Goal: Communication & Community: Participate in discussion

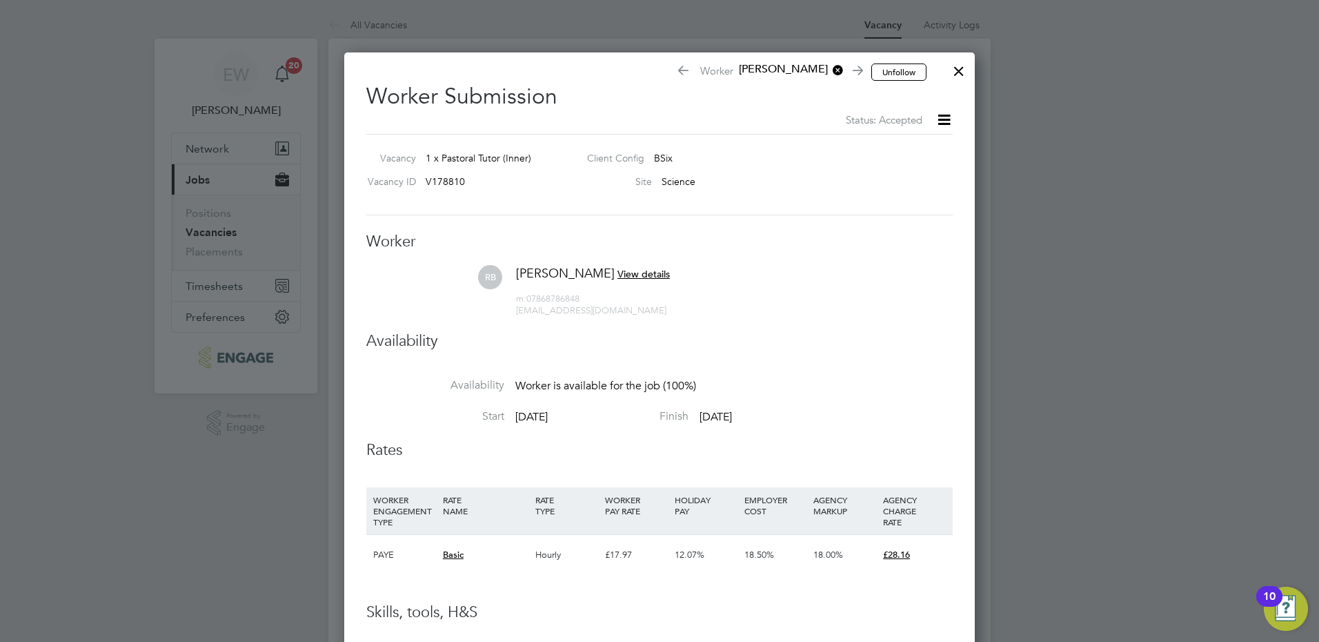
click at [965, 70] on div at bounding box center [959, 67] width 25 height 25
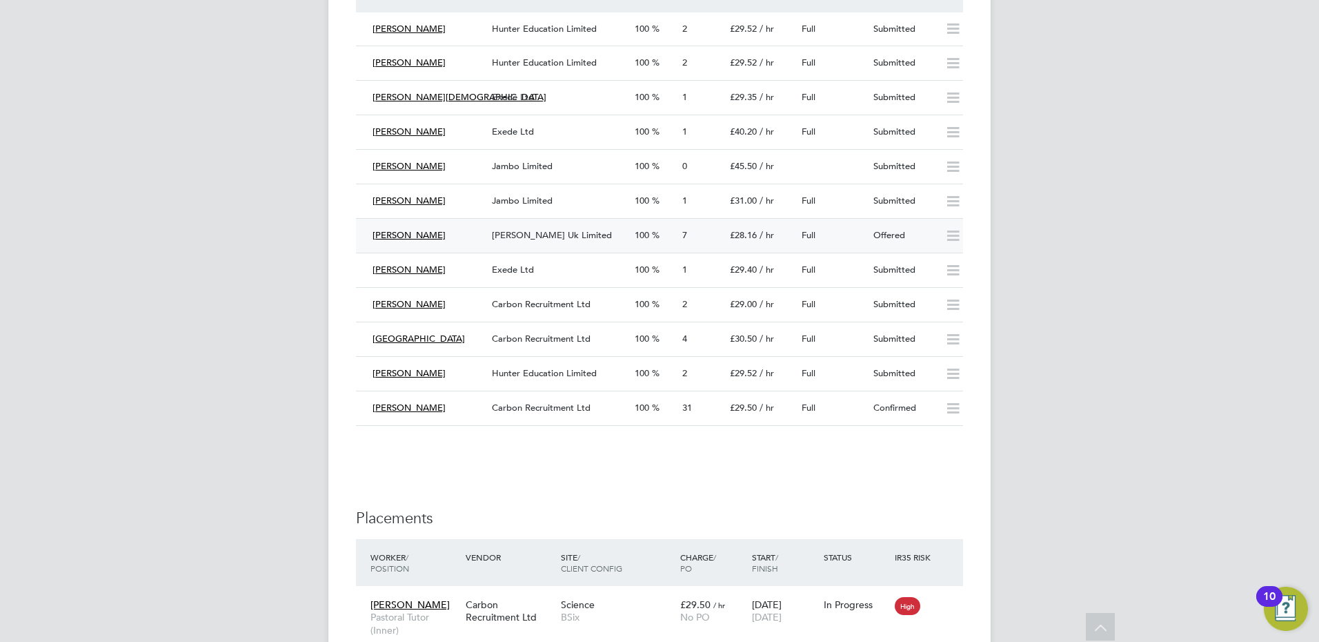
click at [474, 232] on div "Rosemary Braithwaite" at bounding box center [426, 235] width 119 height 23
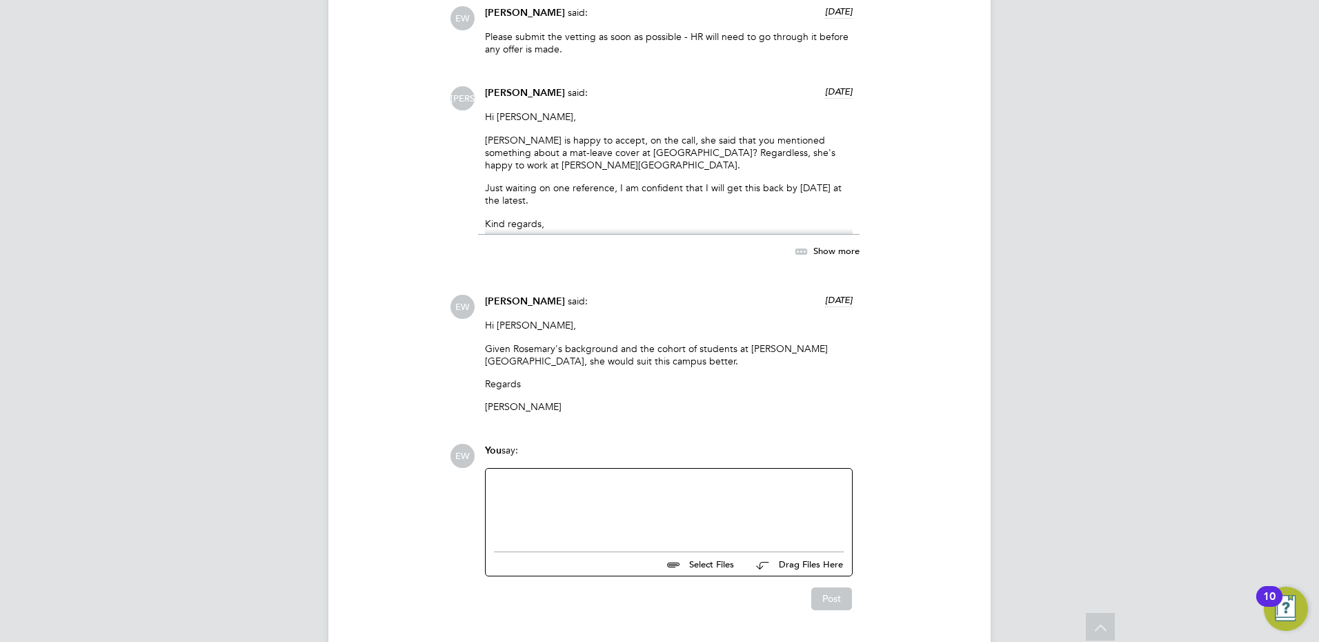
click at [673, 513] on div at bounding box center [669, 506] width 350 height 59
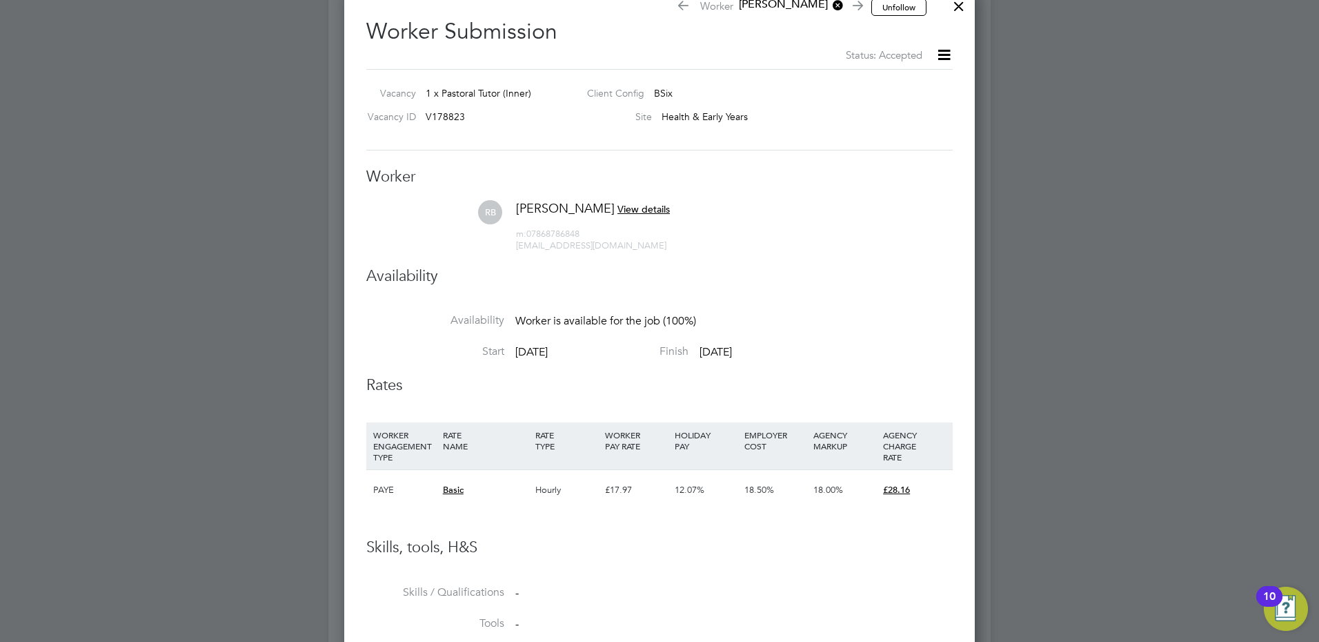
click at [966, 9] on div at bounding box center [959, 2] width 25 height 25
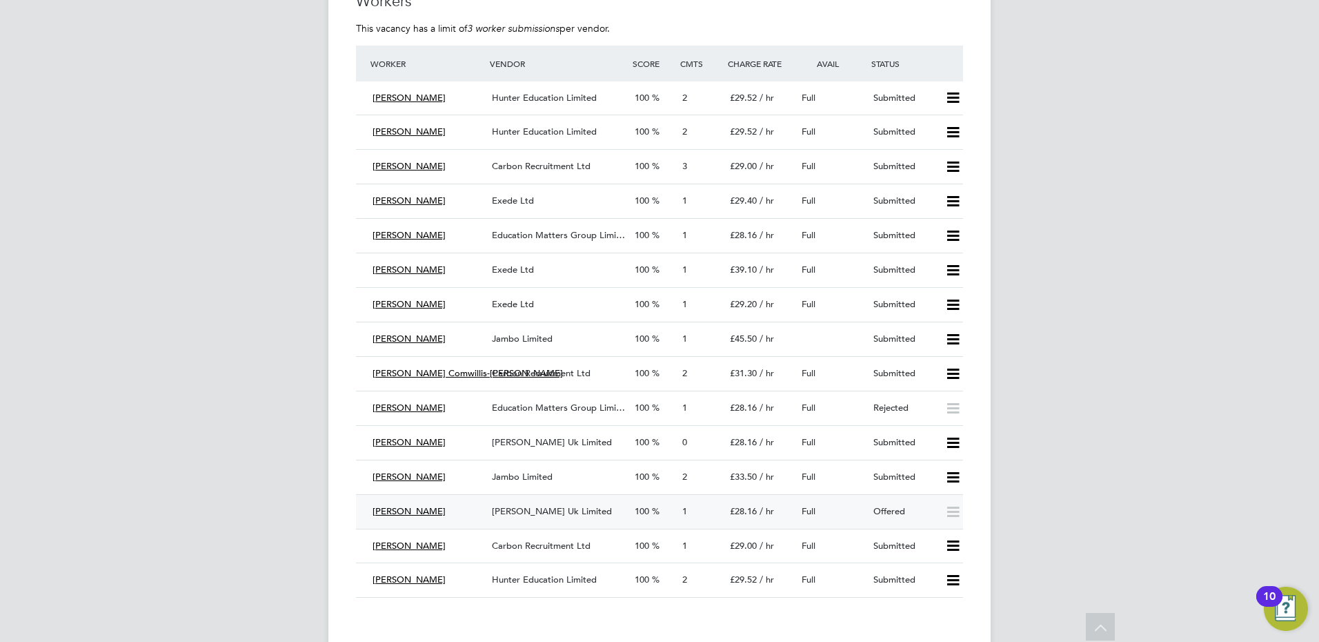
click at [538, 510] on span "Morgan Hunt Uk Limited" at bounding box center [552, 511] width 120 height 12
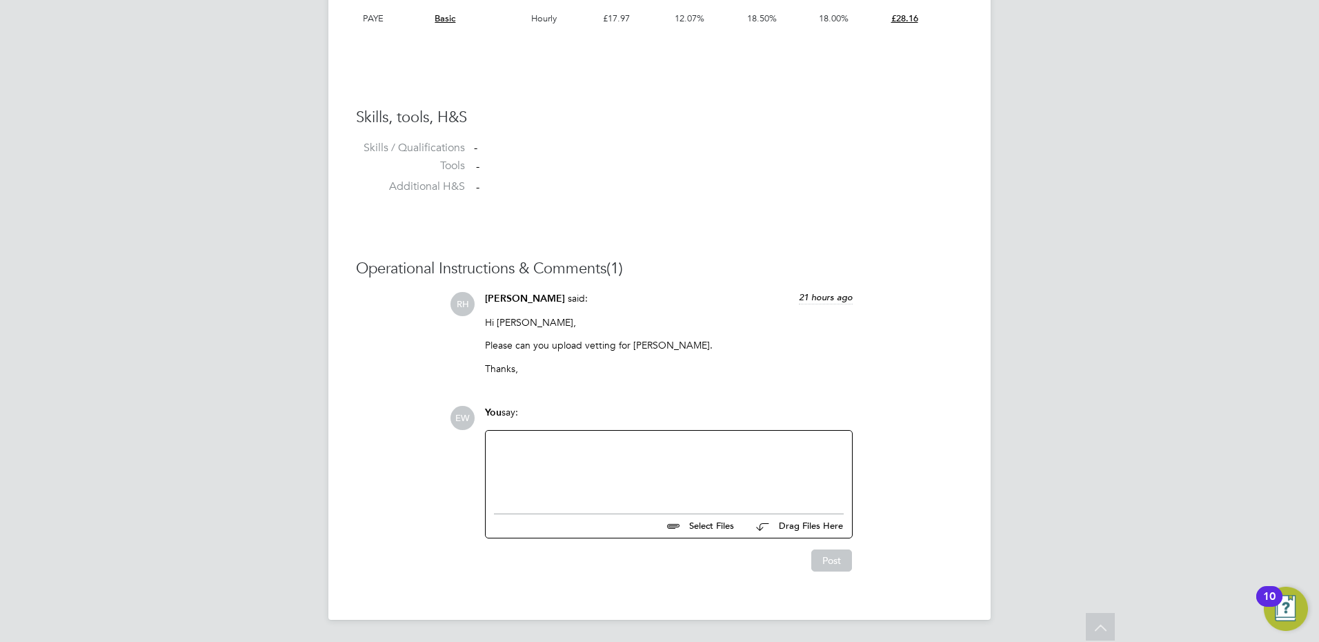
click at [697, 445] on div at bounding box center [669, 468] width 350 height 59
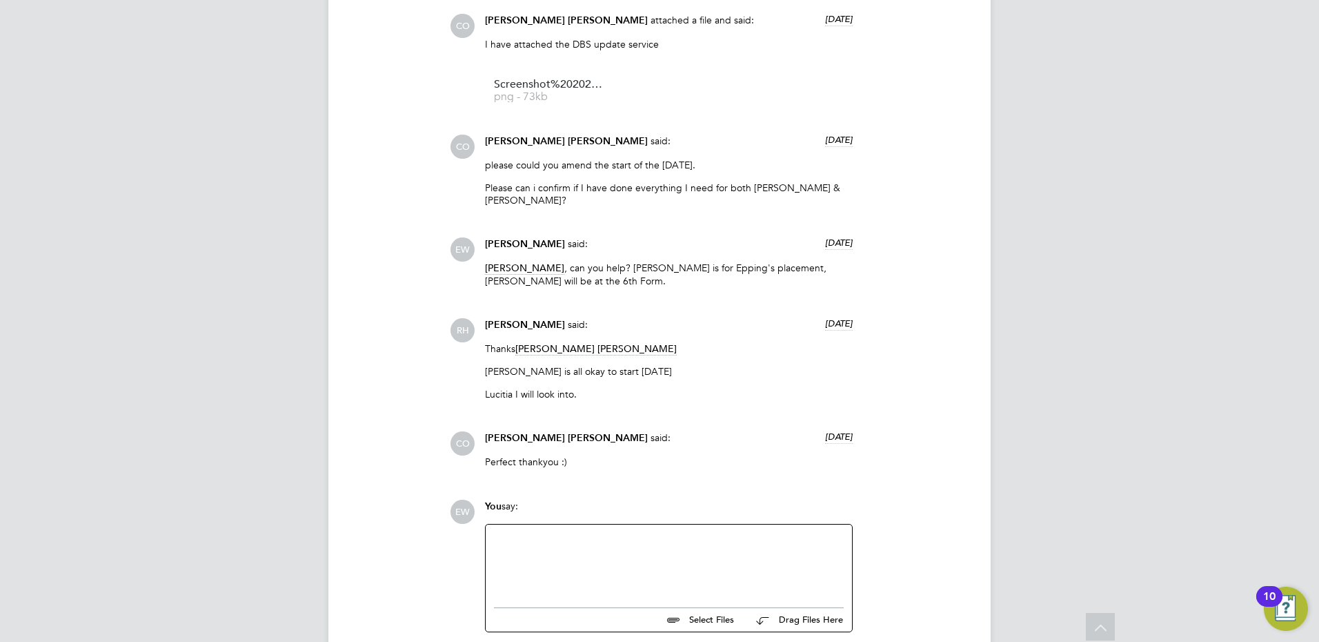
scroll to position [3840, 0]
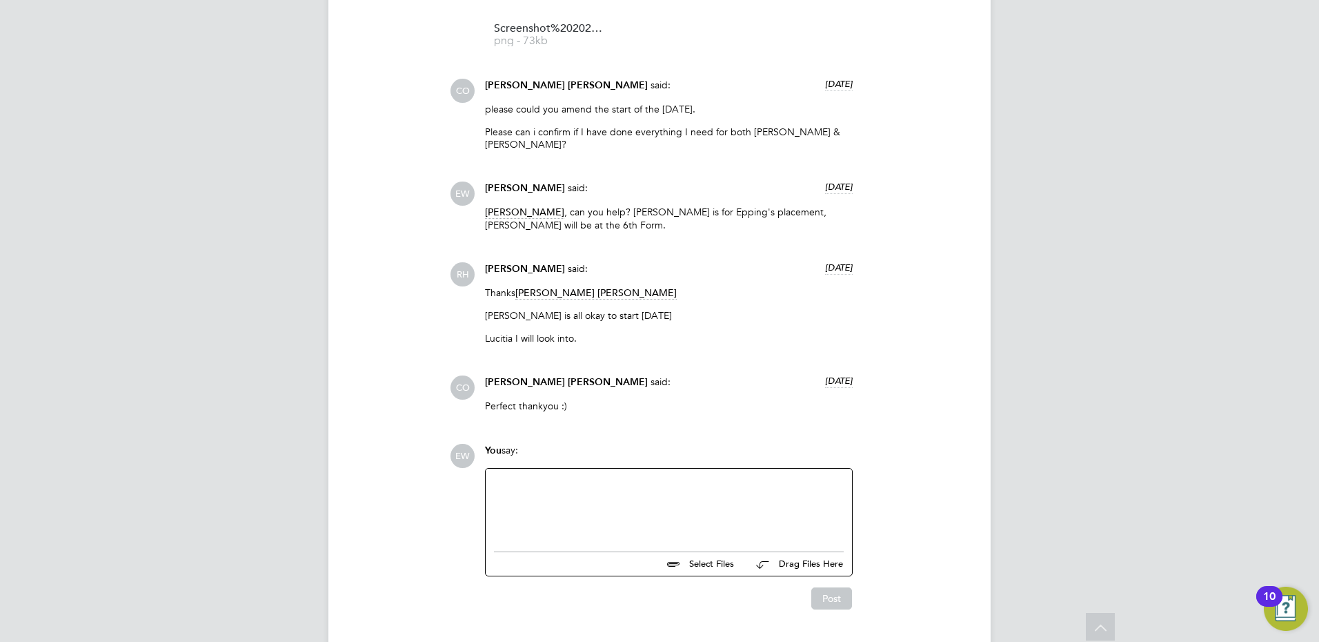
click at [609, 477] on div at bounding box center [669, 506] width 350 height 59
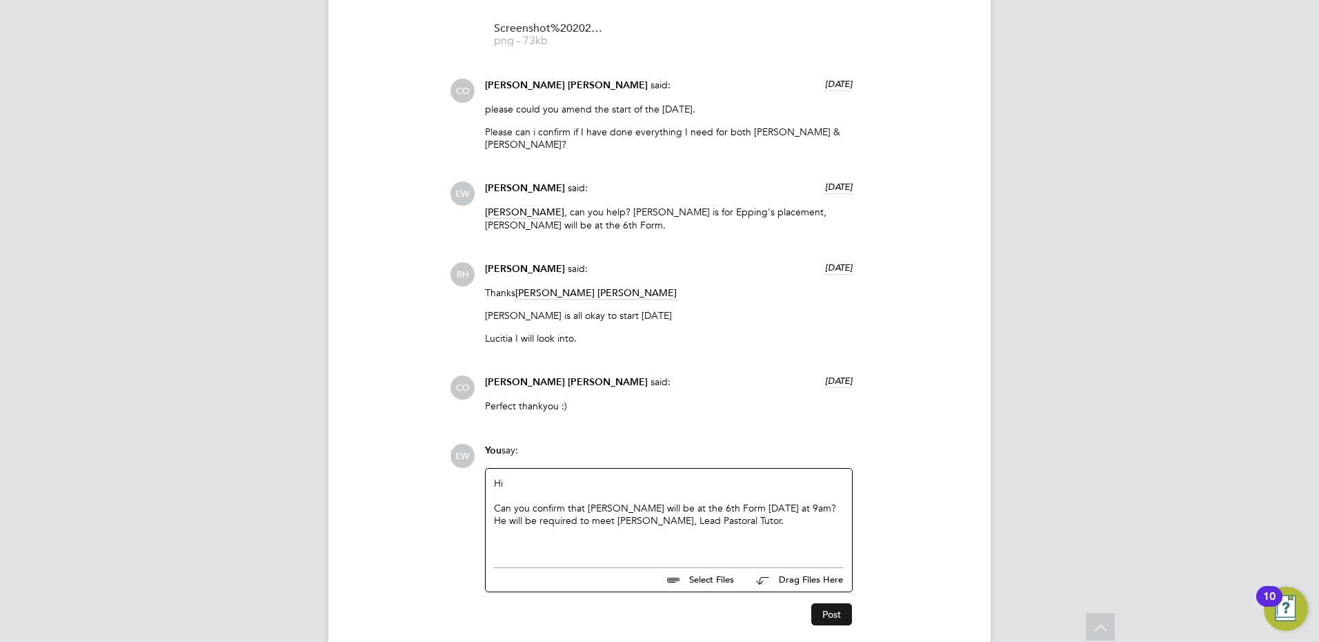
click at [829, 603] on button "Post" at bounding box center [831, 614] width 41 height 22
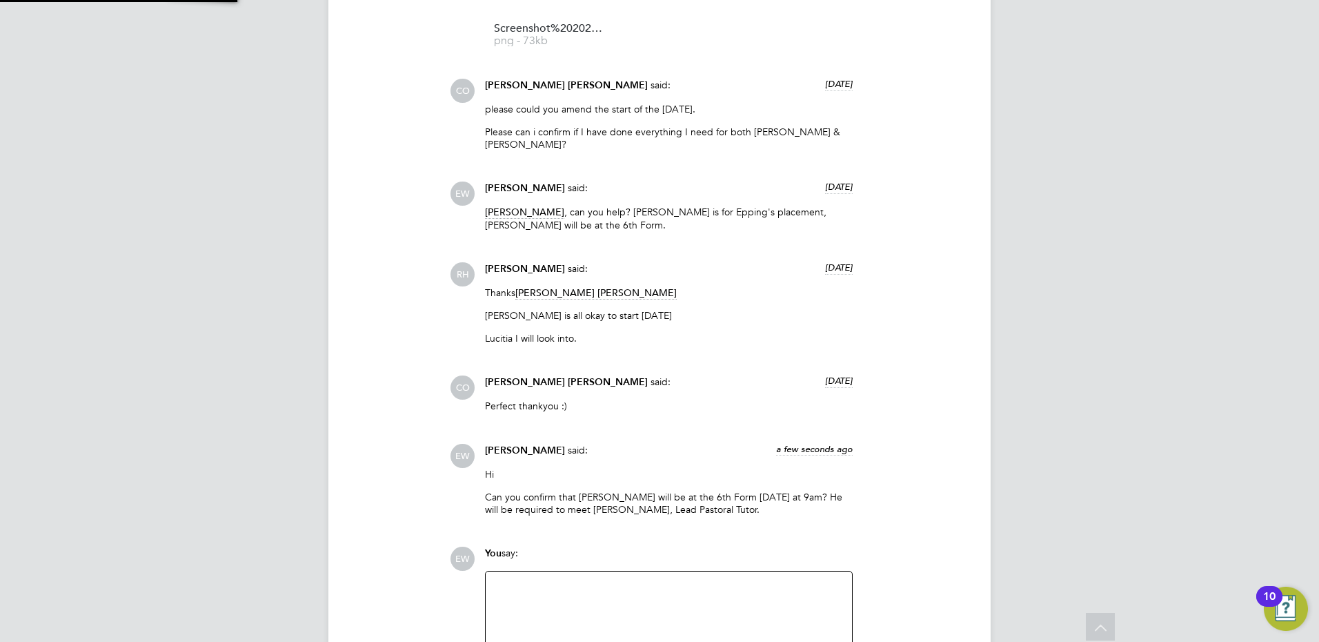
scroll to position [3943, 0]
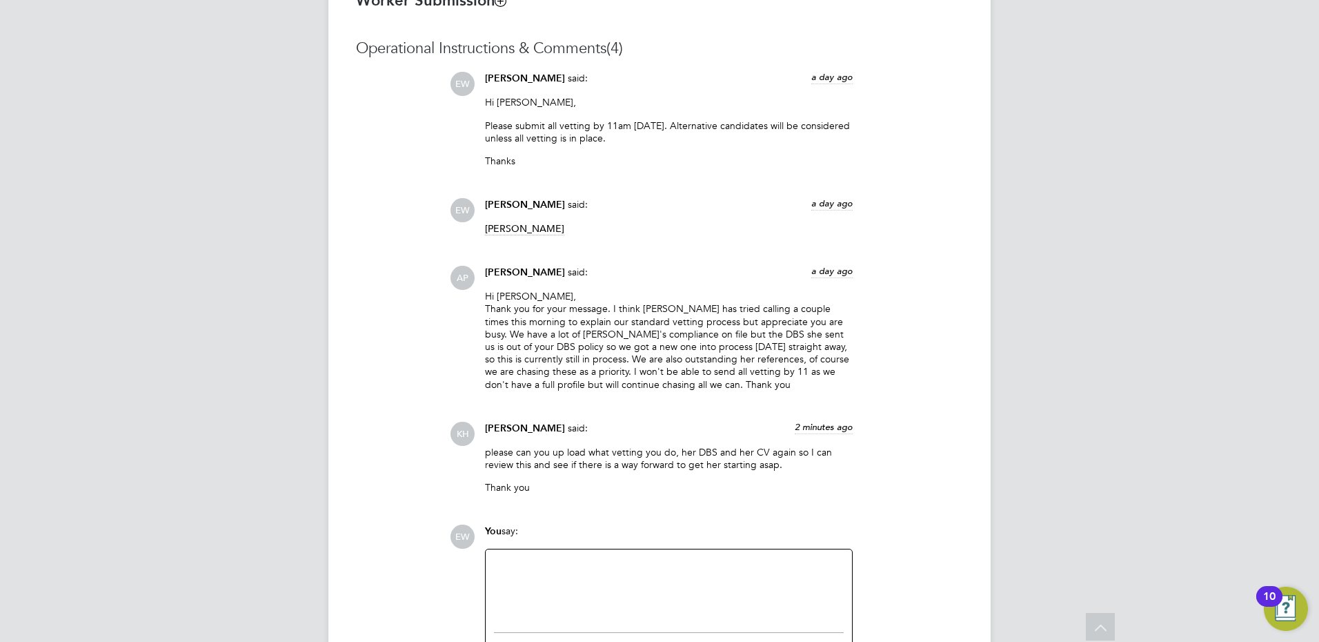
scroll to position [1273, 0]
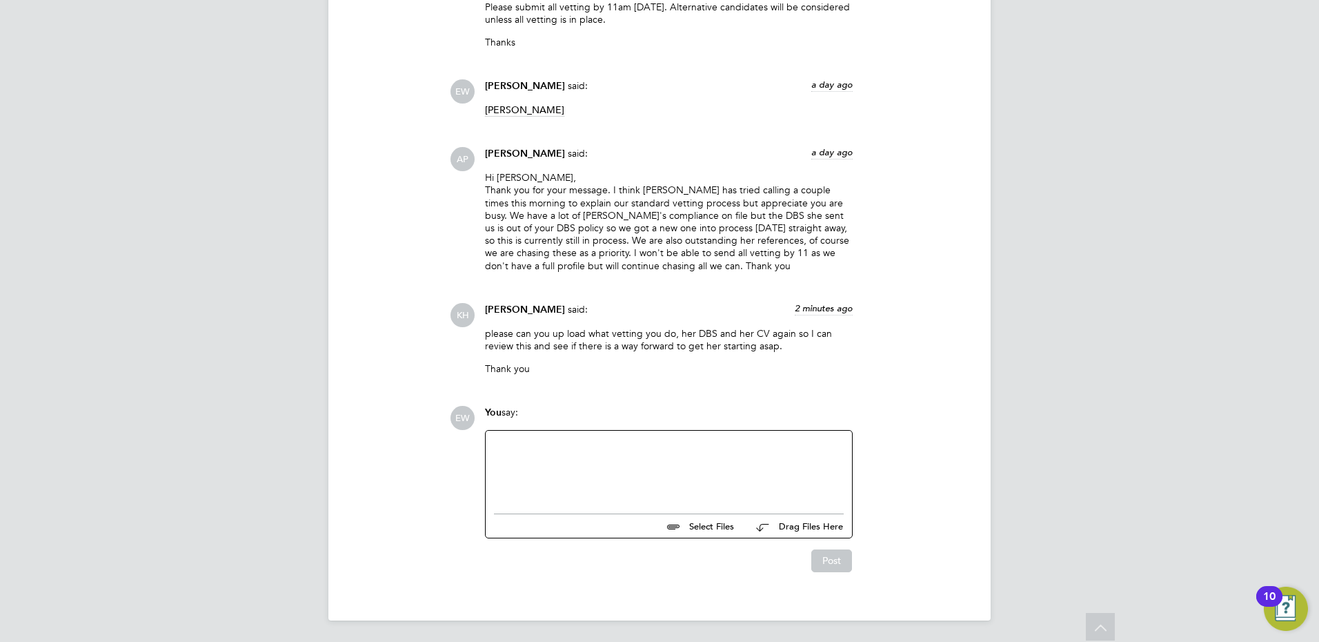
click at [701, 455] on div at bounding box center [669, 468] width 350 height 59
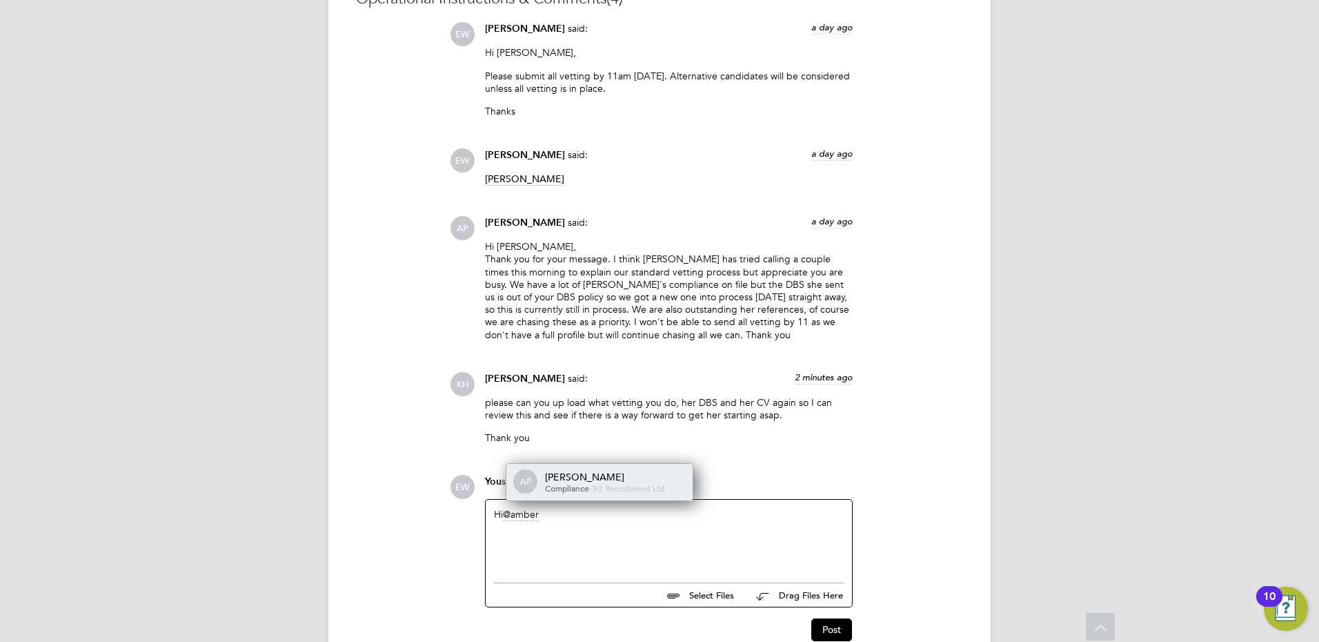
click at [614, 491] on span "Tr2 Recruitment Ltd" at bounding box center [628, 487] width 72 height 11
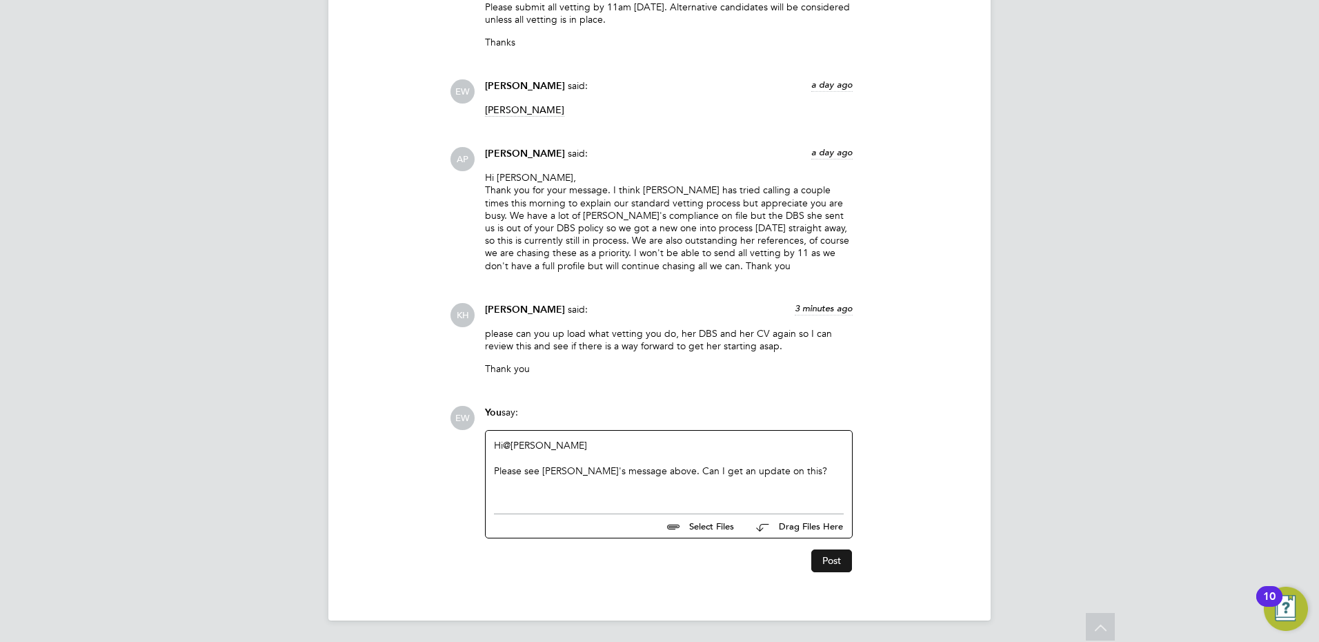
click at [829, 555] on button "Post" at bounding box center [831, 560] width 41 height 22
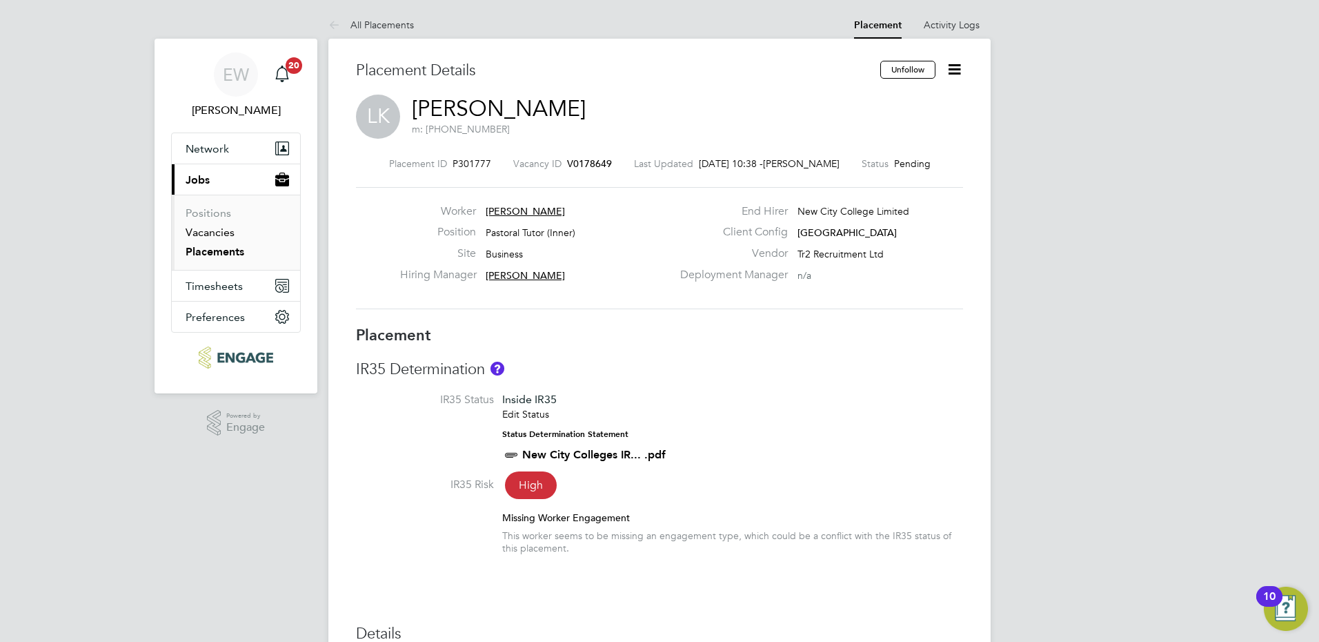
click at [212, 235] on link "Vacancies" at bounding box center [210, 232] width 49 height 13
